Goal: Check status: Check status

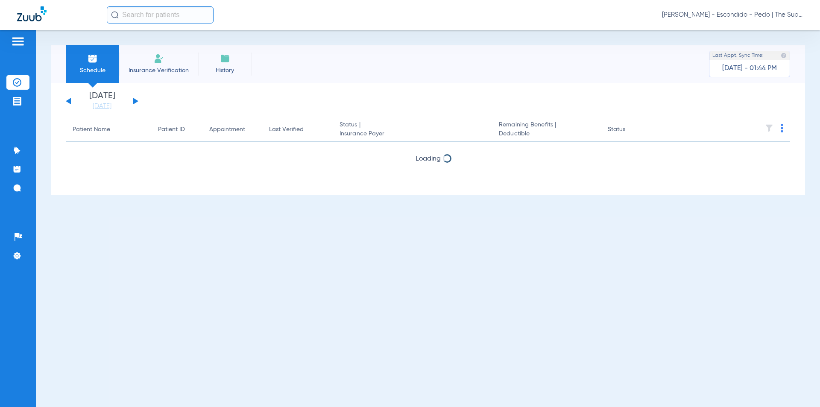
click at [177, 20] on input "text" at bounding box center [160, 14] width 107 height 17
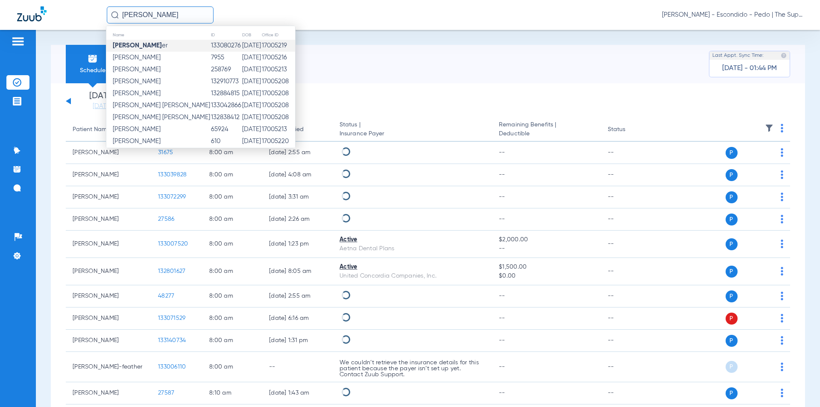
type input "[PERSON_NAME]"
click at [211, 47] on td "133080276" at bounding box center [226, 46] width 31 height 12
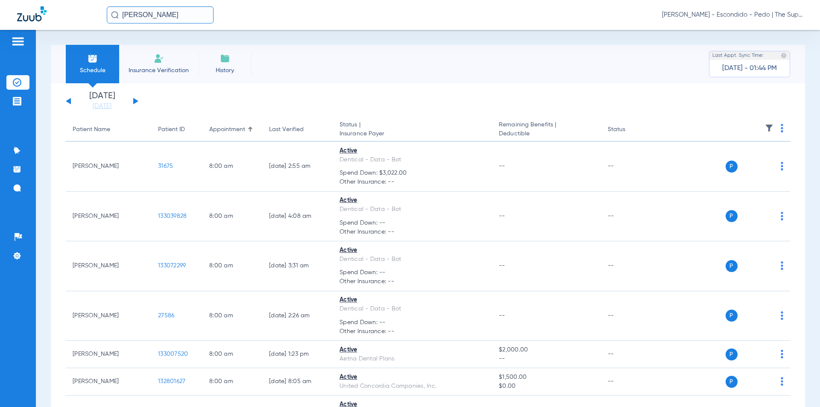
click at [357, 35] on div "Schedule Insurance Verification History Last Appt. Sync Time: [DATE] - 01:44 PM…" at bounding box center [428, 218] width 784 height 377
click at [138, 6] on div "[PERSON_NAME] [PERSON_NAME] - Escondido - Pedo | The Super Dentists" at bounding box center [410, 15] width 820 height 30
click at [157, 8] on input "[PERSON_NAME]" at bounding box center [160, 14] width 107 height 17
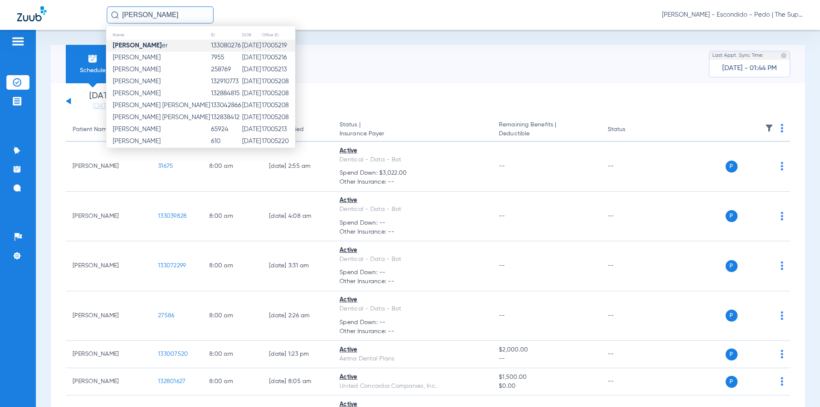
click at [211, 44] on td "133080276" at bounding box center [226, 46] width 31 height 12
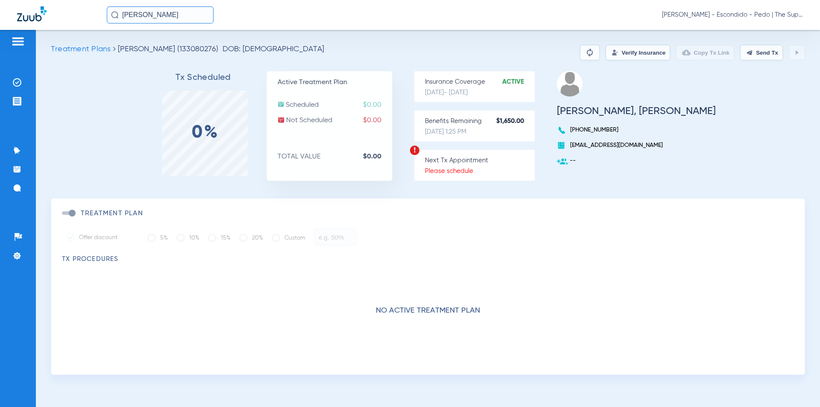
click at [612, 52] on button "Verify Insurance" at bounding box center [638, 52] width 64 height 15
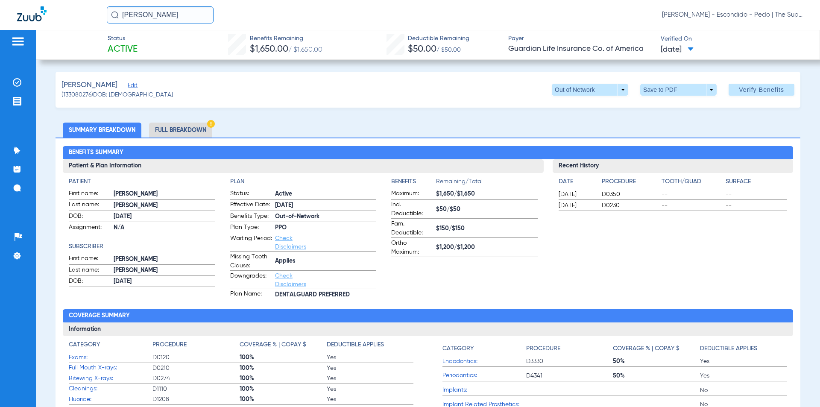
click at [484, 99] on div "[PERSON_NAME] (133080276) DOB: [DEMOGRAPHIC_DATA] Out of Network arrow_drop_dow…" at bounding box center [428, 90] width 745 height 36
click at [190, 130] on li "Full Breakdown" at bounding box center [180, 130] width 63 height 15
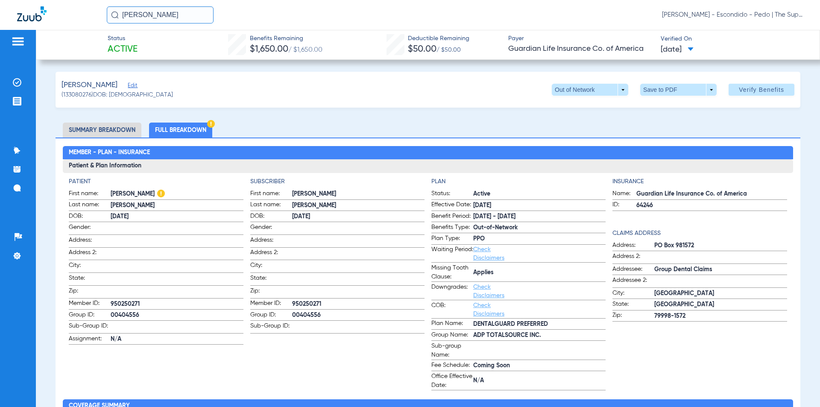
click at [387, 71] on div "Status Active Benefits Remaining $1,650.00 / $1,650.00 Deductible Remaining $50…" at bounding box center [428, 218] width 784 height 377
click at [261, 20] on div "[PERSON_NAME] [PERSON_NAME] - Escondido - Pedo | The Super Dentists" at bounding box center [455, 14] width 696 height 17
